Goal: Task Accomplishment & Management: Manage account settings

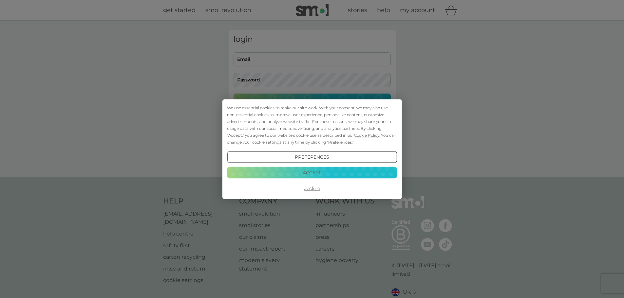
type input "emilyrhoden@hotmail.co.uk"
click at [298, 172] on button "Accept" at bounding box center [312, 173] width 170 height 12
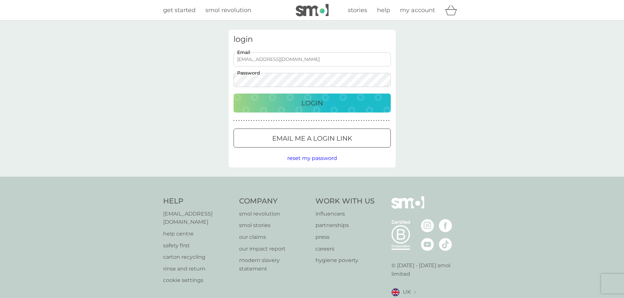
click at [273, 105] on div "Login" at bounding box center [312, 103] width 144 height 10
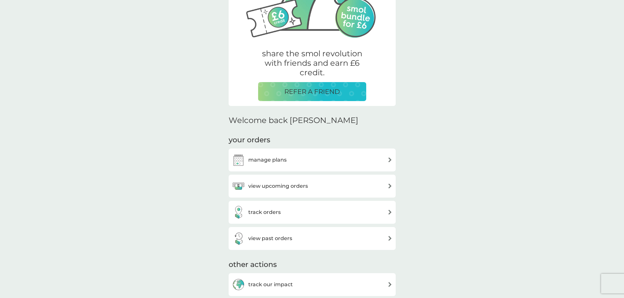
scroll to position [131, 0]
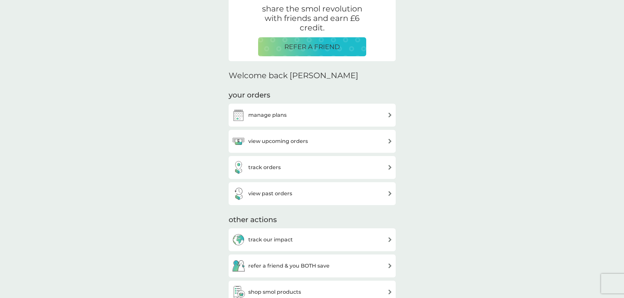
click at [288, 108] on div "manage plans" at bounding box center [312, 115] width 167 height 23
click at [287, 114] on div "manage plans" at bounding box center [312, 115] width 160 height 13
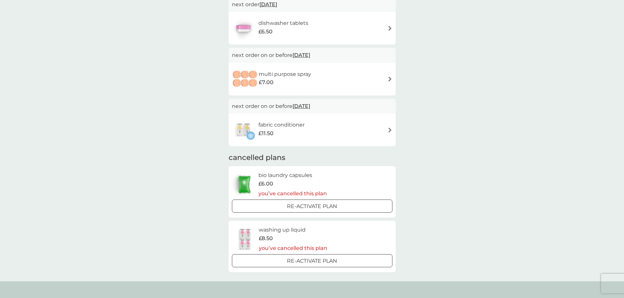
scroll to position [98, 0]
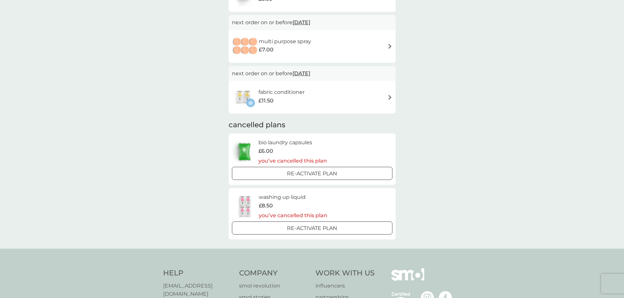
click at [343, 176] on div "Re-activate Plan" at bounding box center [312, 174] width 155 height 9
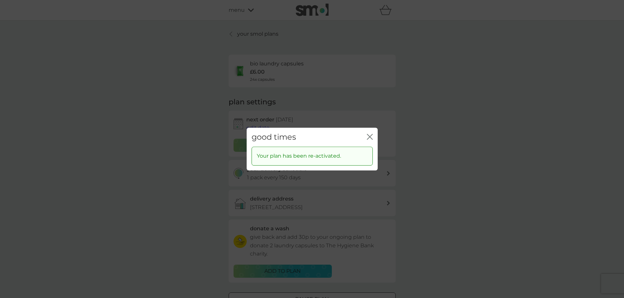
click at [371, 140] on button "close" at bounding box center [370, 137] width 6 height 7
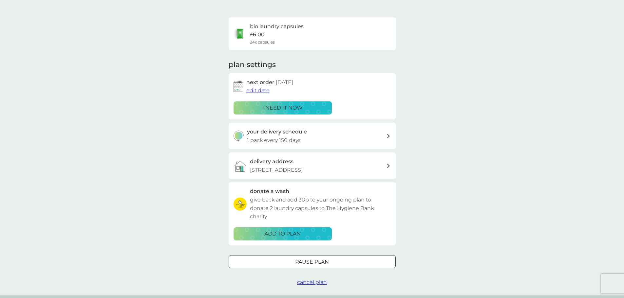
scroll to position [66, 0]
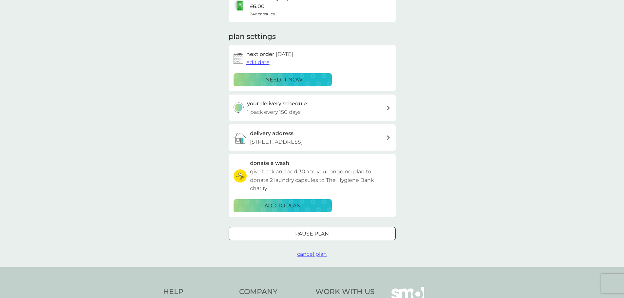
click at [253, 60] on span "edit date" at bounding box center [257, 62] width 23 height 6
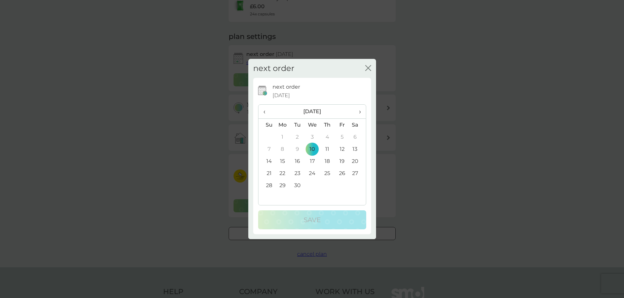
click at [298, 186] on td "30" at bounding box center [297, 185] width 15 height 12
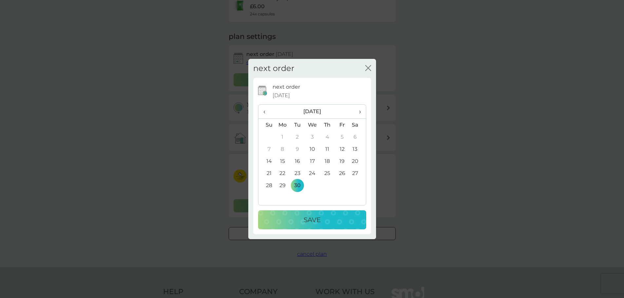
click at [306, 222] on p "Save" at bounding box center [312, 220] width 17 height 10
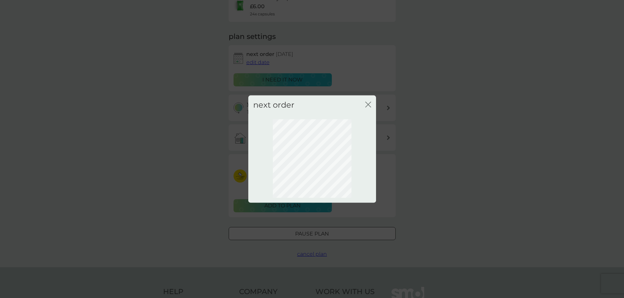
scroll to position [0, 0]
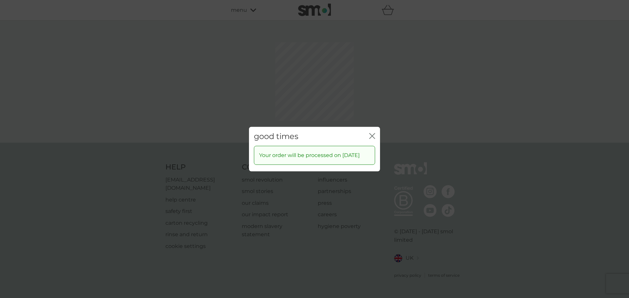
click at [372, 133] on icon "close" at bounding box center [370, 135] width 3 height 5
